Goal: Information Seeking & Learning: Learn about a topic

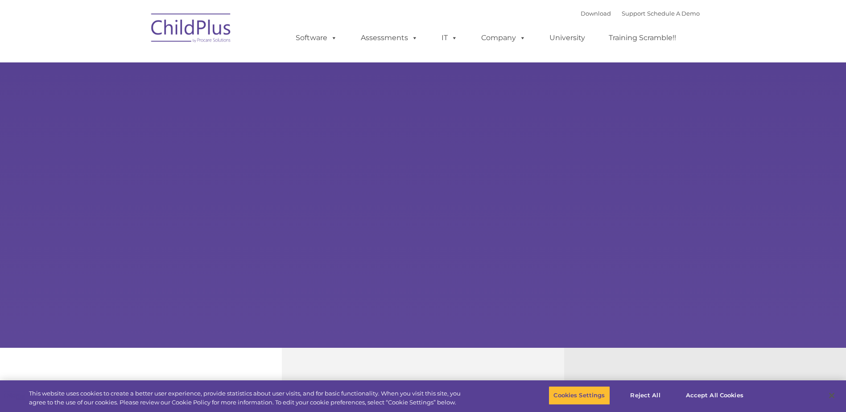
select select "MEDIUM"
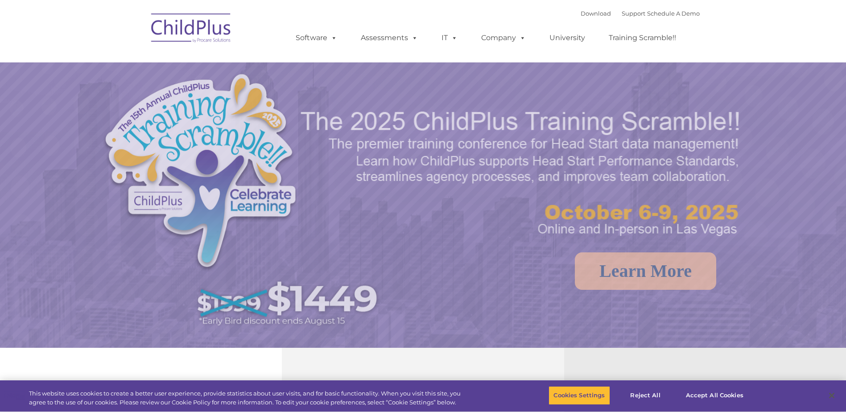
select select "MEDIUM"
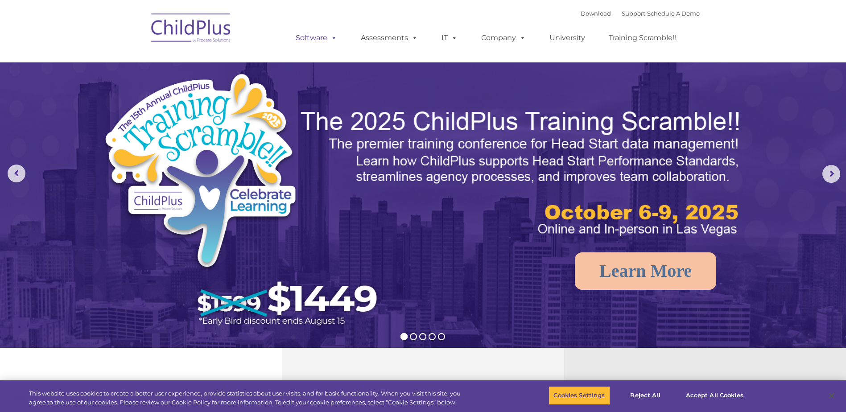
drag, startPoint x: 313, startPoint y: 46, endPoint x: 316, endPoint y: 42, distance: 5.4
click at [313, 45] on link "Software" at bounding box center [316, 38] width 59 height 18
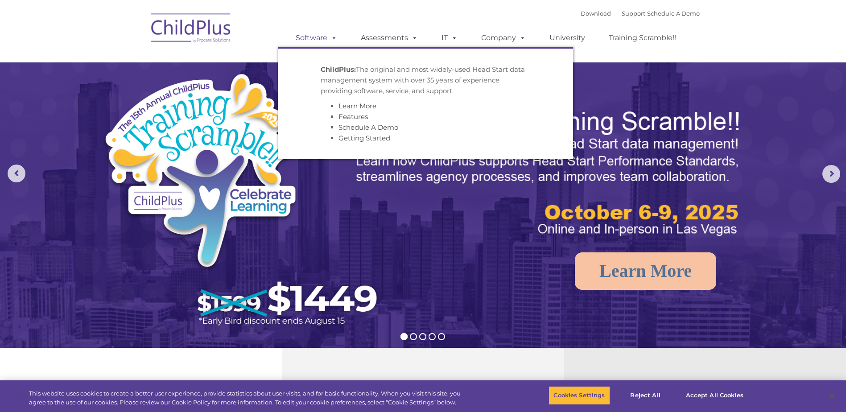
click at [316, 42] on link "Software" at bounding box center [316, 38] width 59 height 18
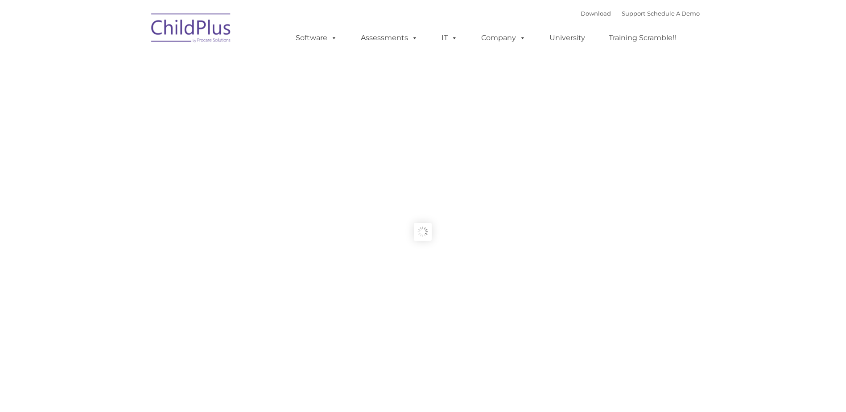
type input ""
click at [375, 46] on ul "Software ChildPlus: The original and most widely-used Head Start data managemen…" at bounding box center [489, 38] width 422 height 36
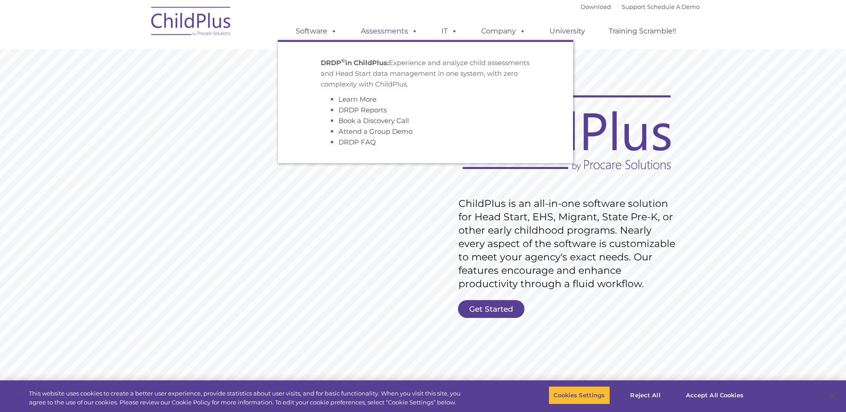
click at [394, 30] on link "Assessments" at bounding box center [389, 31] width 75 height 18
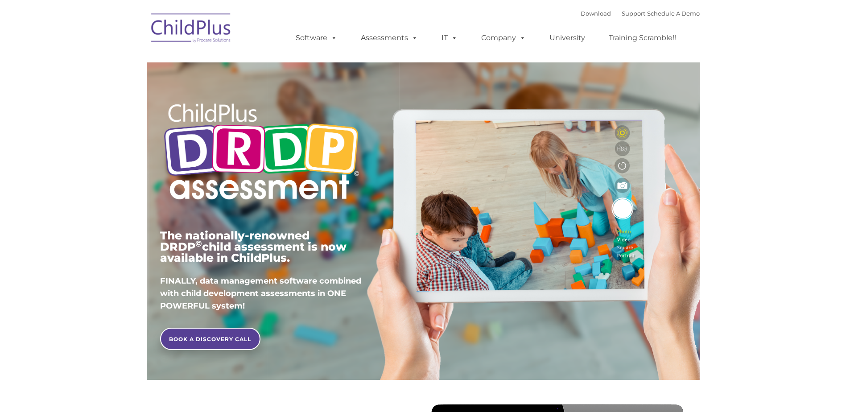
click at [440, 34] on link "IT" at bounding box center [449, 38] width 34 height 18
type input ""
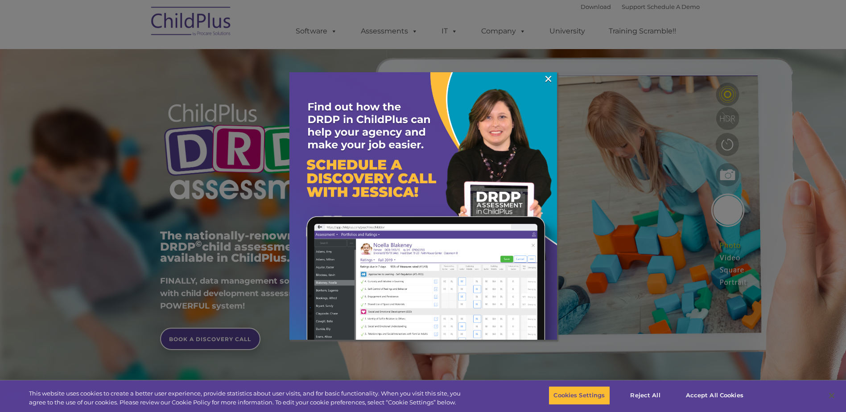
click at [562, 33] on div at bounding box center [423, 206] width 846 height 412
